Goal: Go to known website: Access a specific website the user already knows

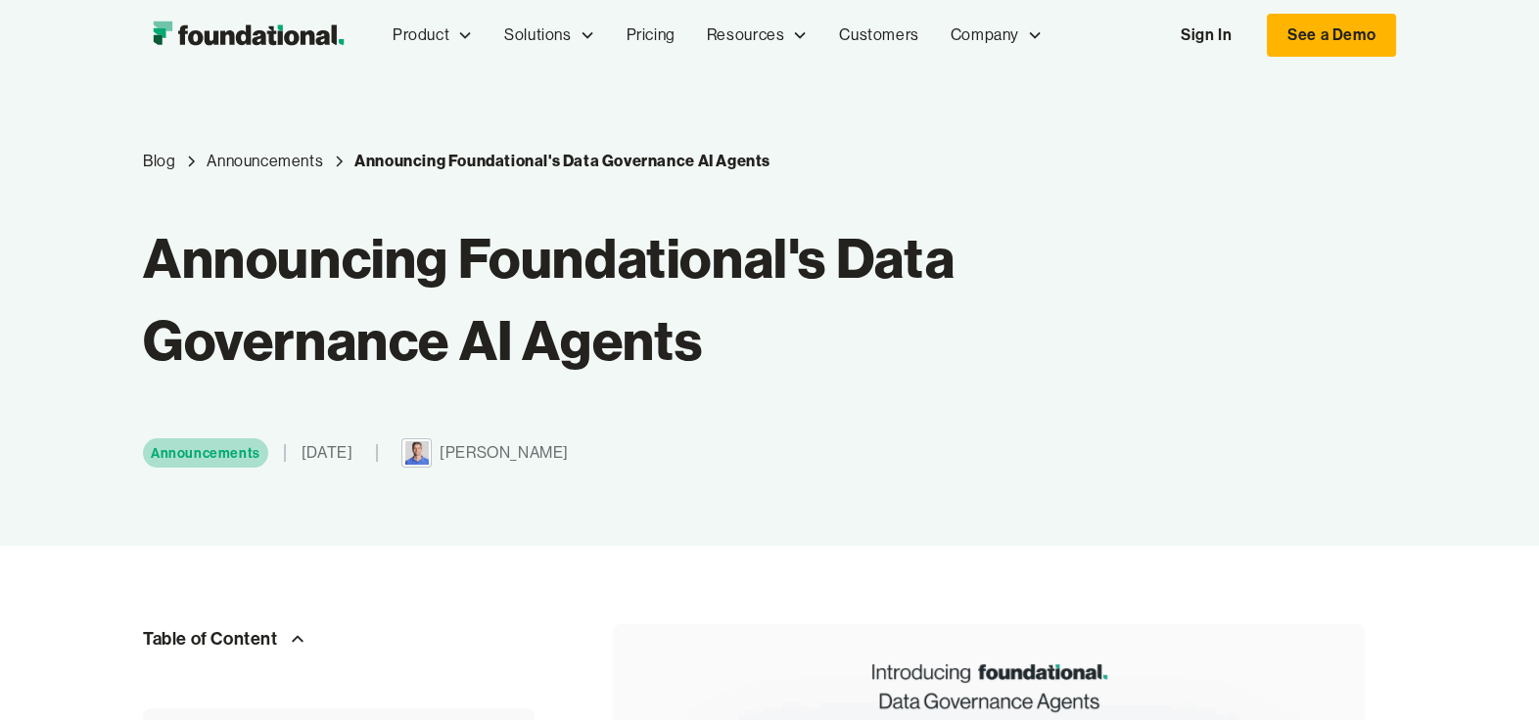
click at [207, 34] on img "home" at bounding box center [248, 35] width 210 height 39
